Goal: Transaction & Acquisition: Purchase product/service

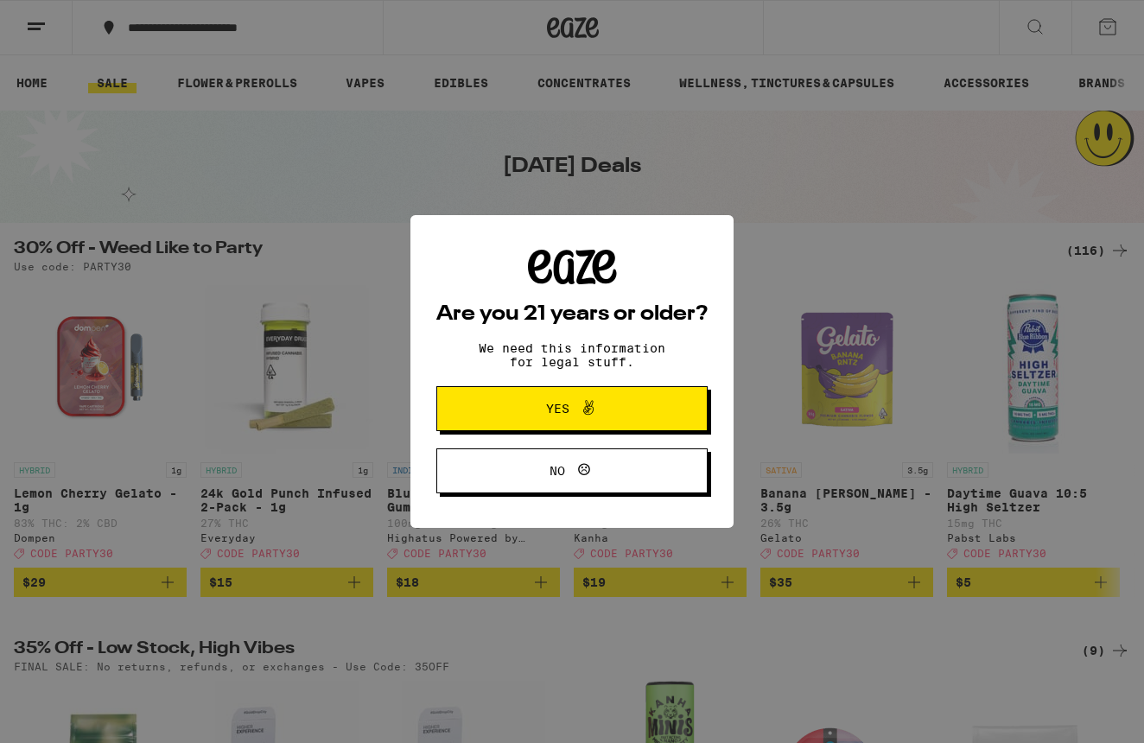
click at [522, 408] on span "Yes" at bounding box center [571, 408] width 131 height 22
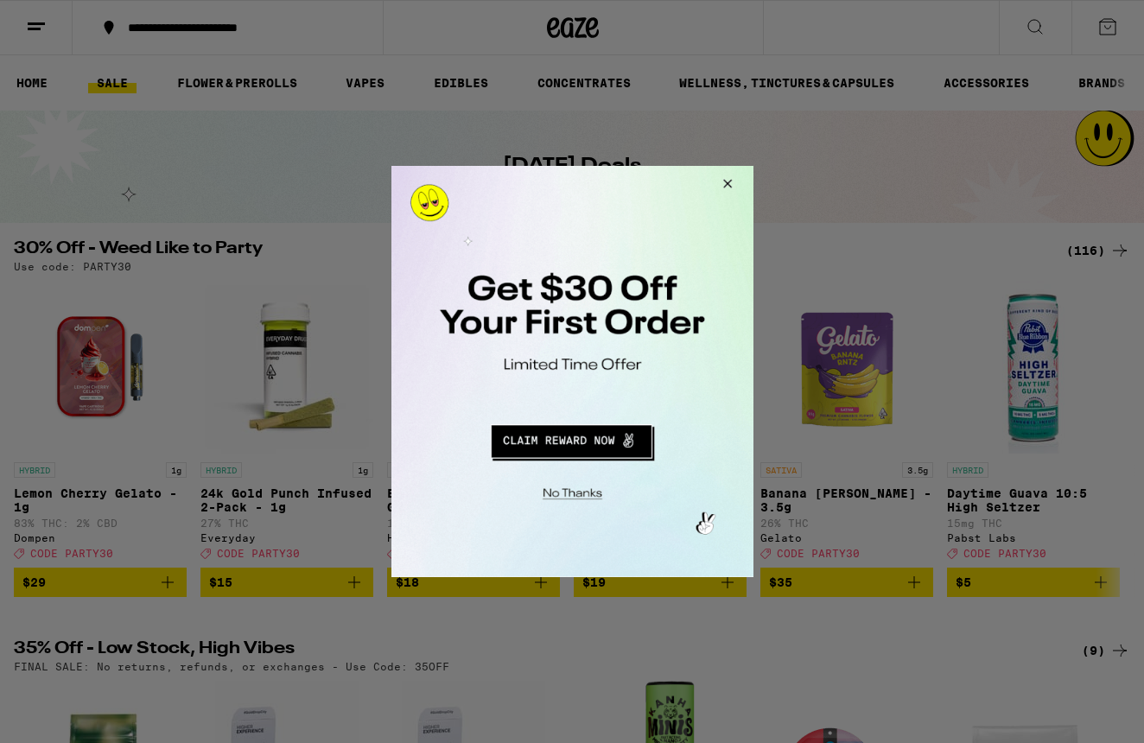
click at [729, 181] on button "Close Modal" at bounding box center [724, 186] width 47 height 41
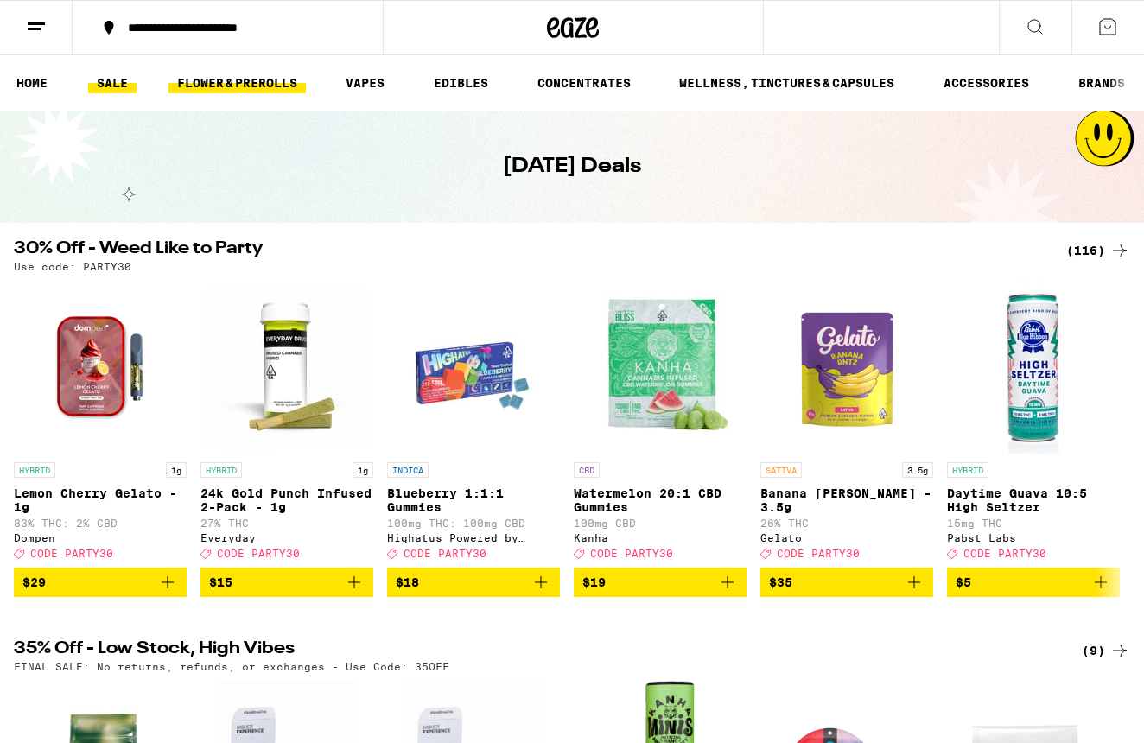
click at [238, 78] on link "FLOWER & PREROLLS" at bounding box center [236, 83] width 137 height 21
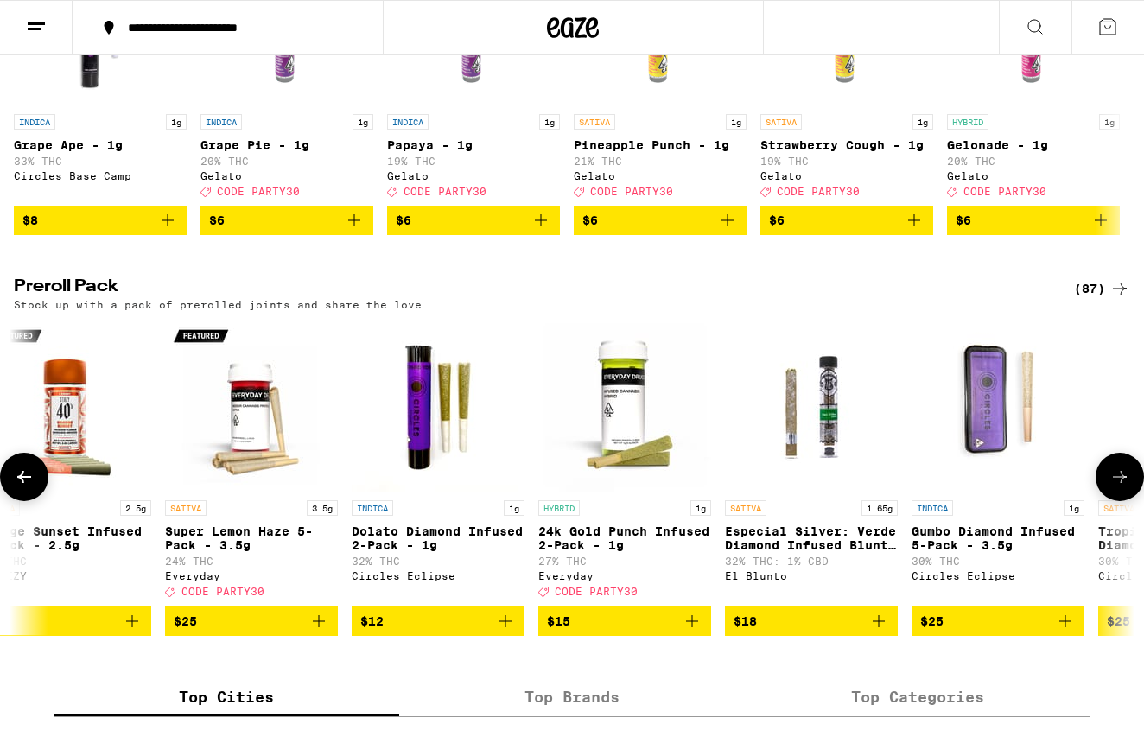
scroll to position [0, 60]
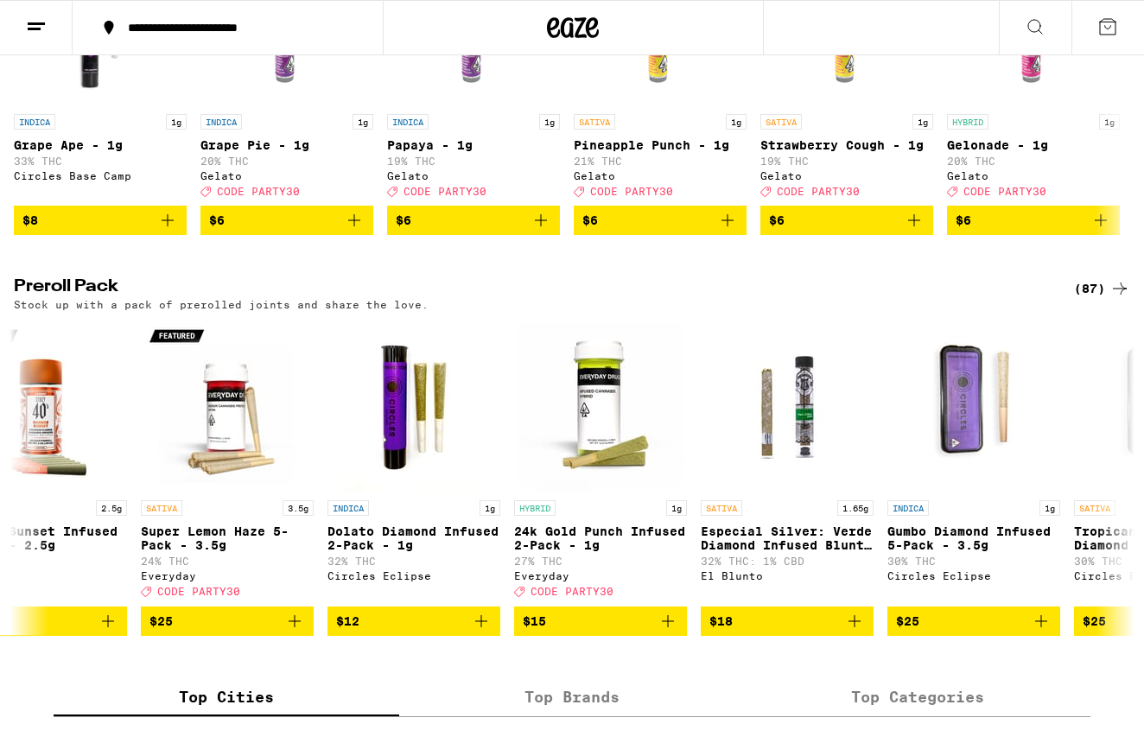
click at [1082, 299] on div "(87)" at bounding box center [1102, 288] width 56 height 21
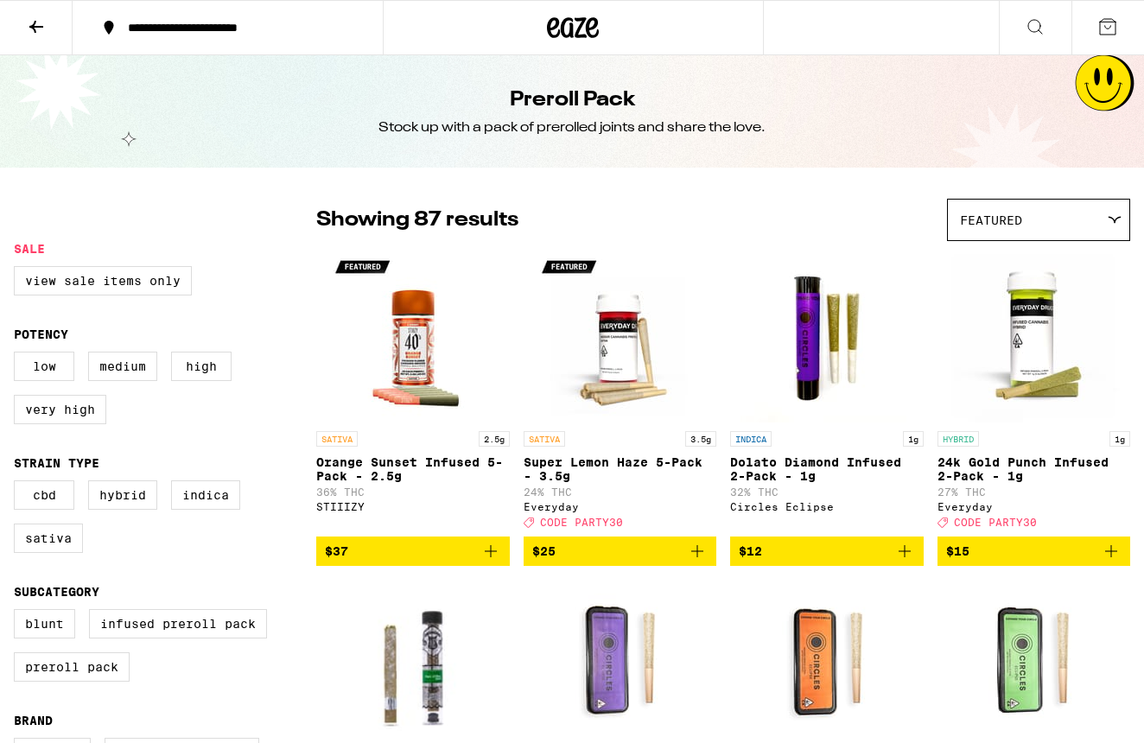
click at [1009, 224] on span "Featured" at bounding box center [991, 220] width 62 height 14
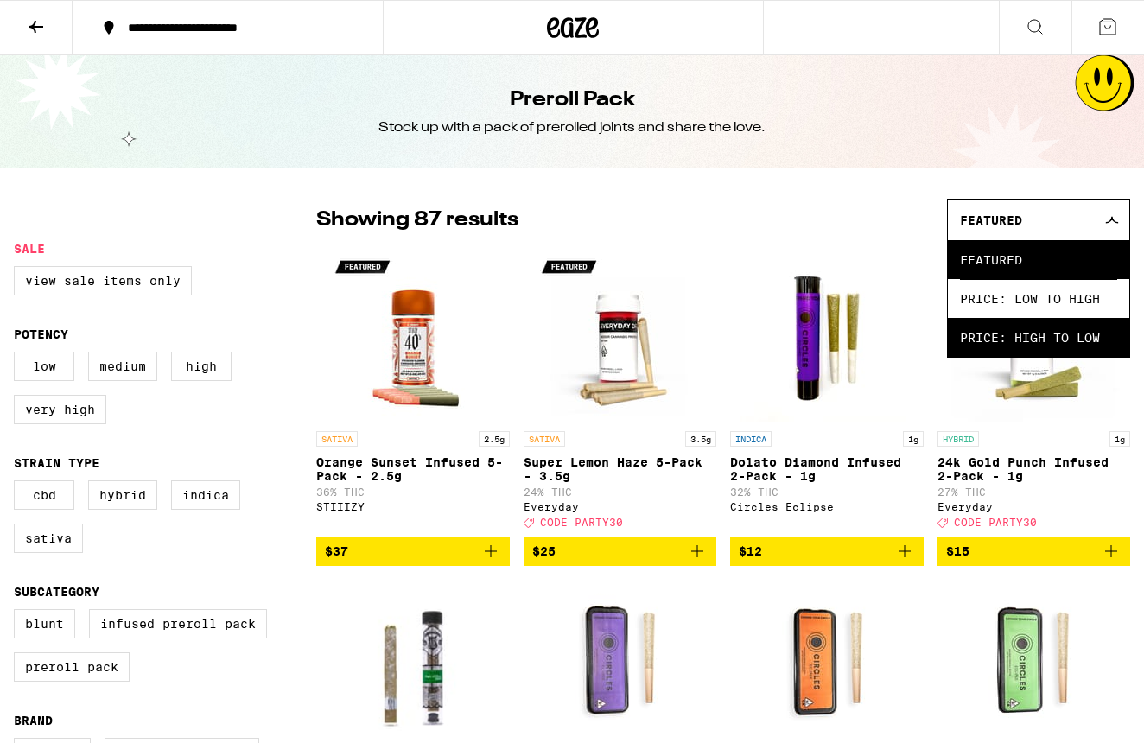
click at [1030, 350] on span "Price: High to Low" at bounding box center [1038, 337] width 157 height 39
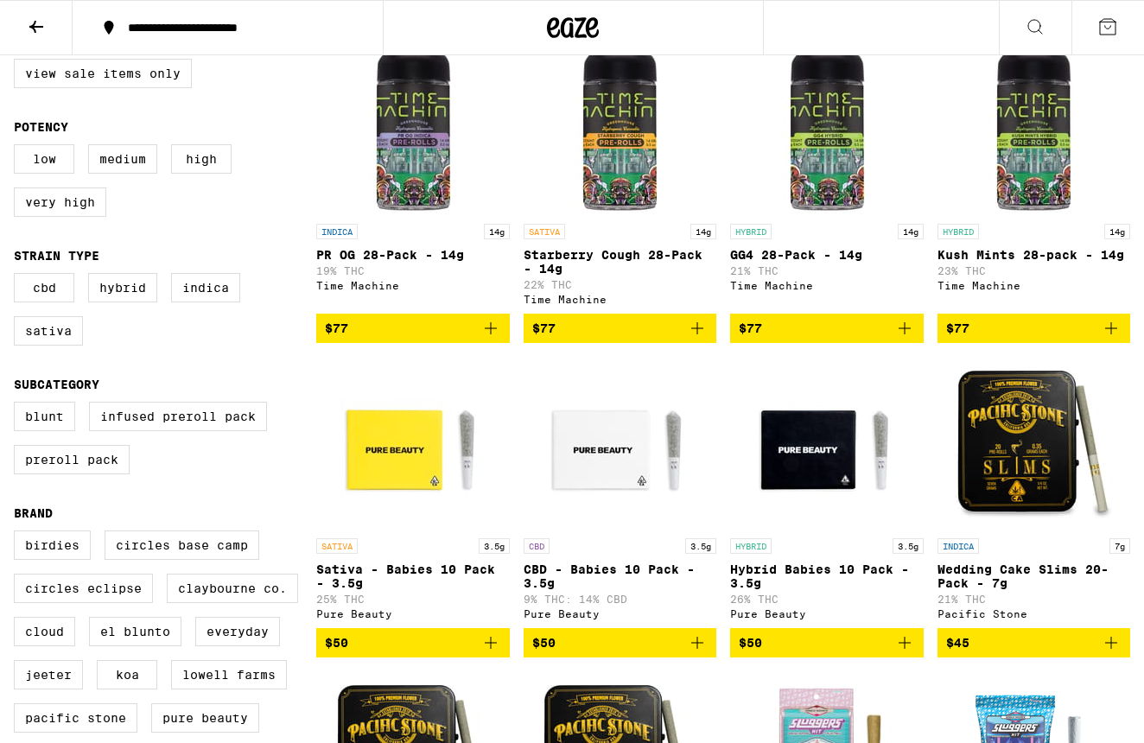
scroll to position [222, 0]
